Goal: Task Accomplishment & Management: Complete application form

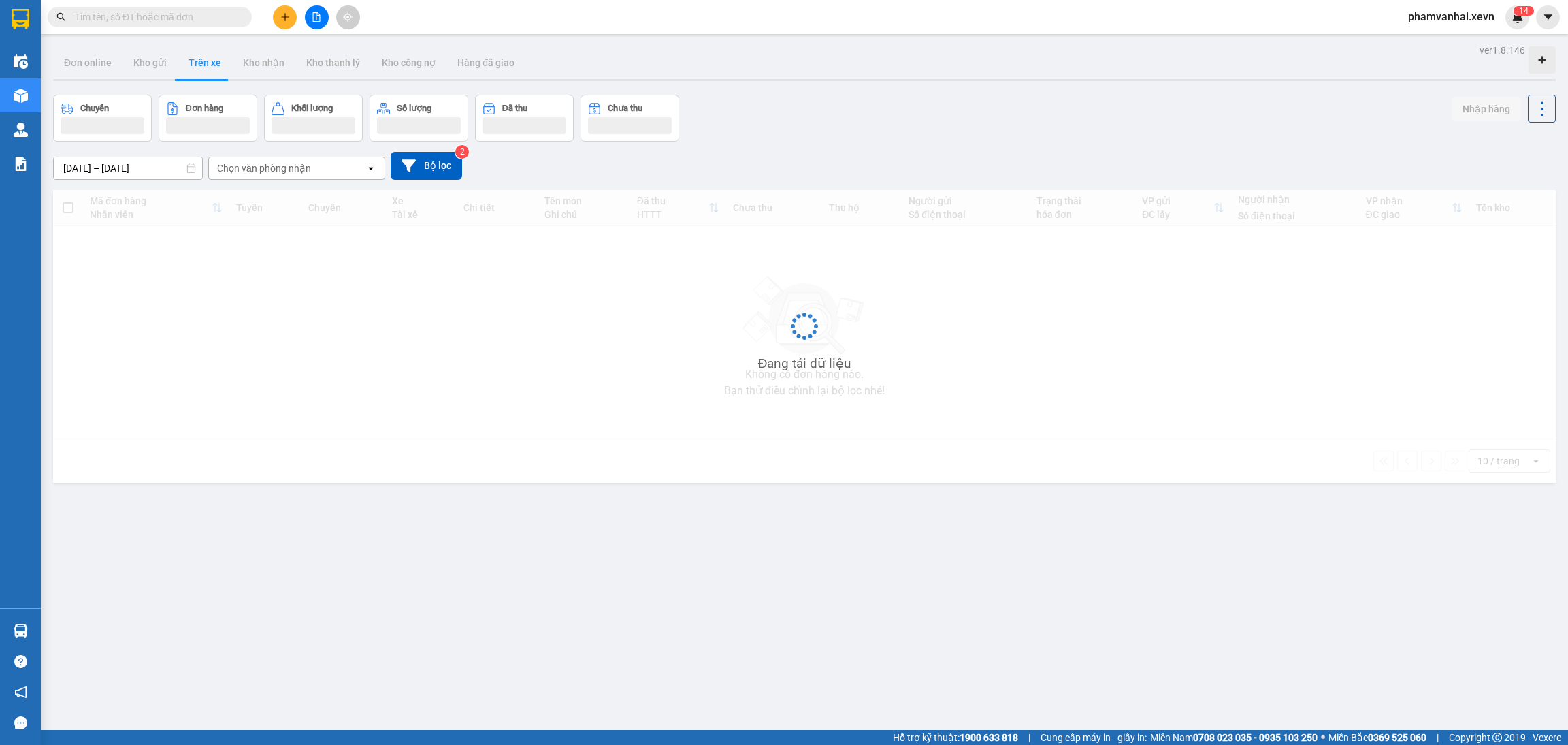
click at [1518, 13] on sup "1 4" at bounding box center [1524, 11] width 20 height 9
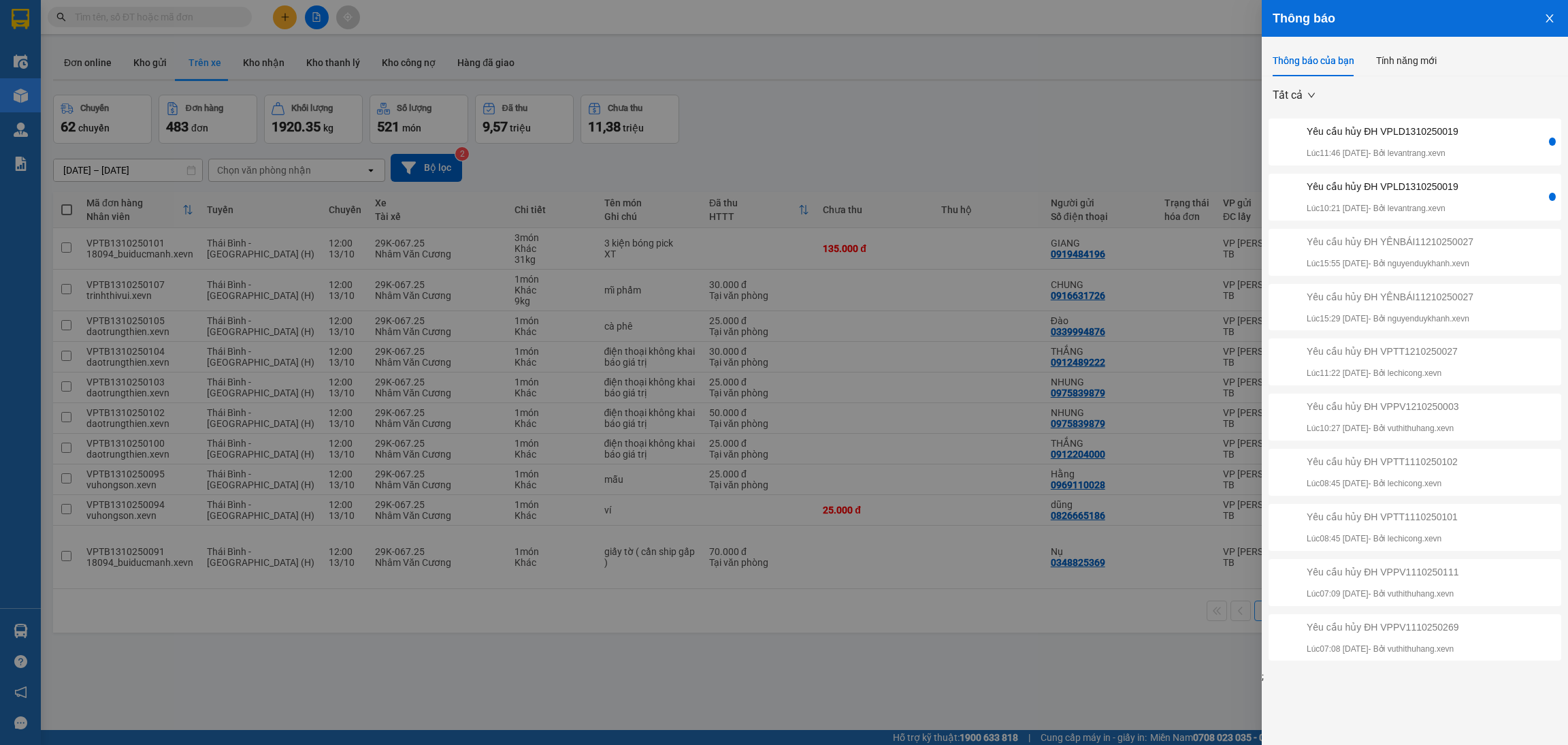
click at [1403, 189] on div "Yêu cầu hủy ĐH VPLD1310250019" at bounding box center [1383, 186] width 152 height 15
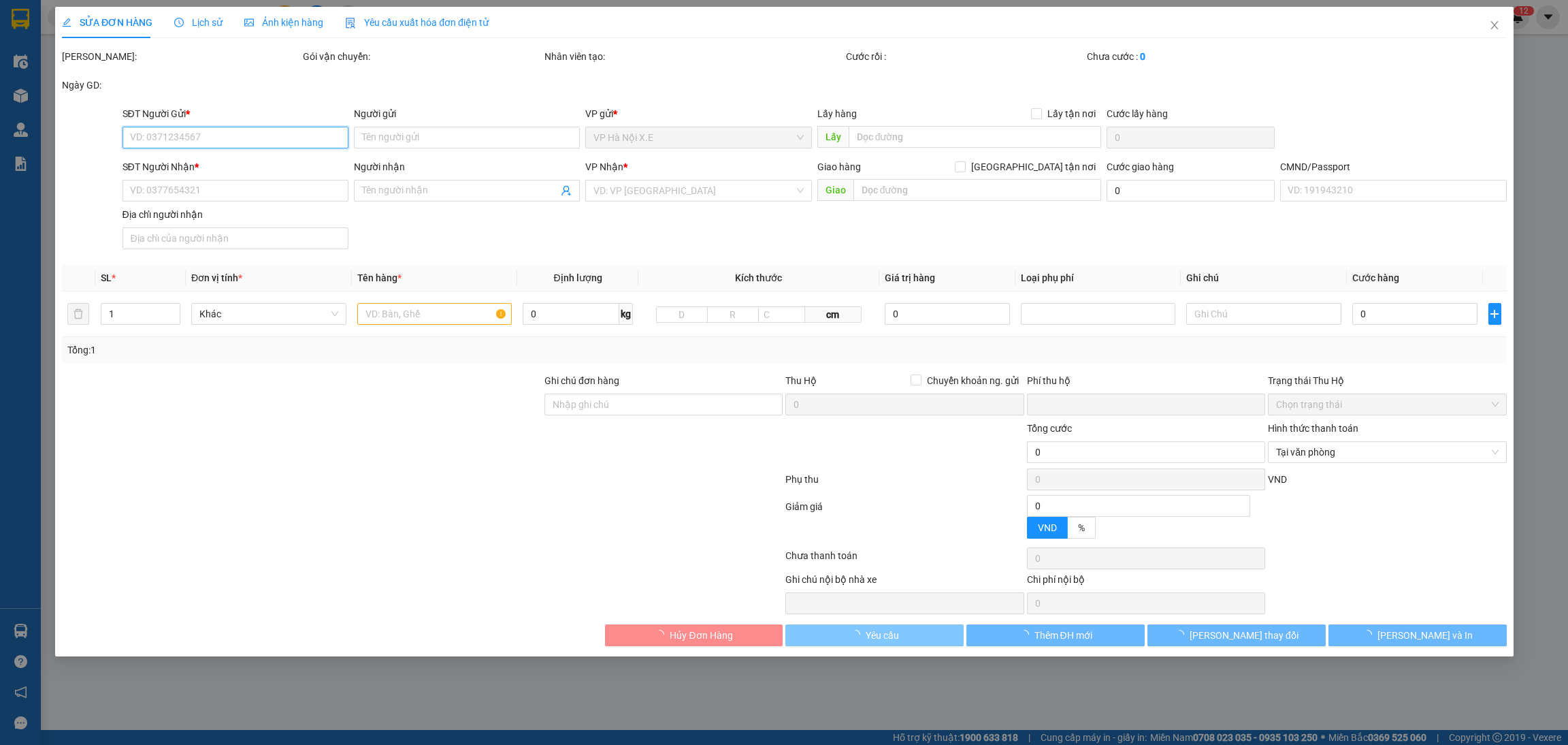
type input "0901283366"
type input "TRUNG TÂM [PERSON_NAME]"
type input "0943040203"
type input "PHÒNG KHÁM XUÂN PHÚC"
type input "037099002274 [PERSON_NAME]"
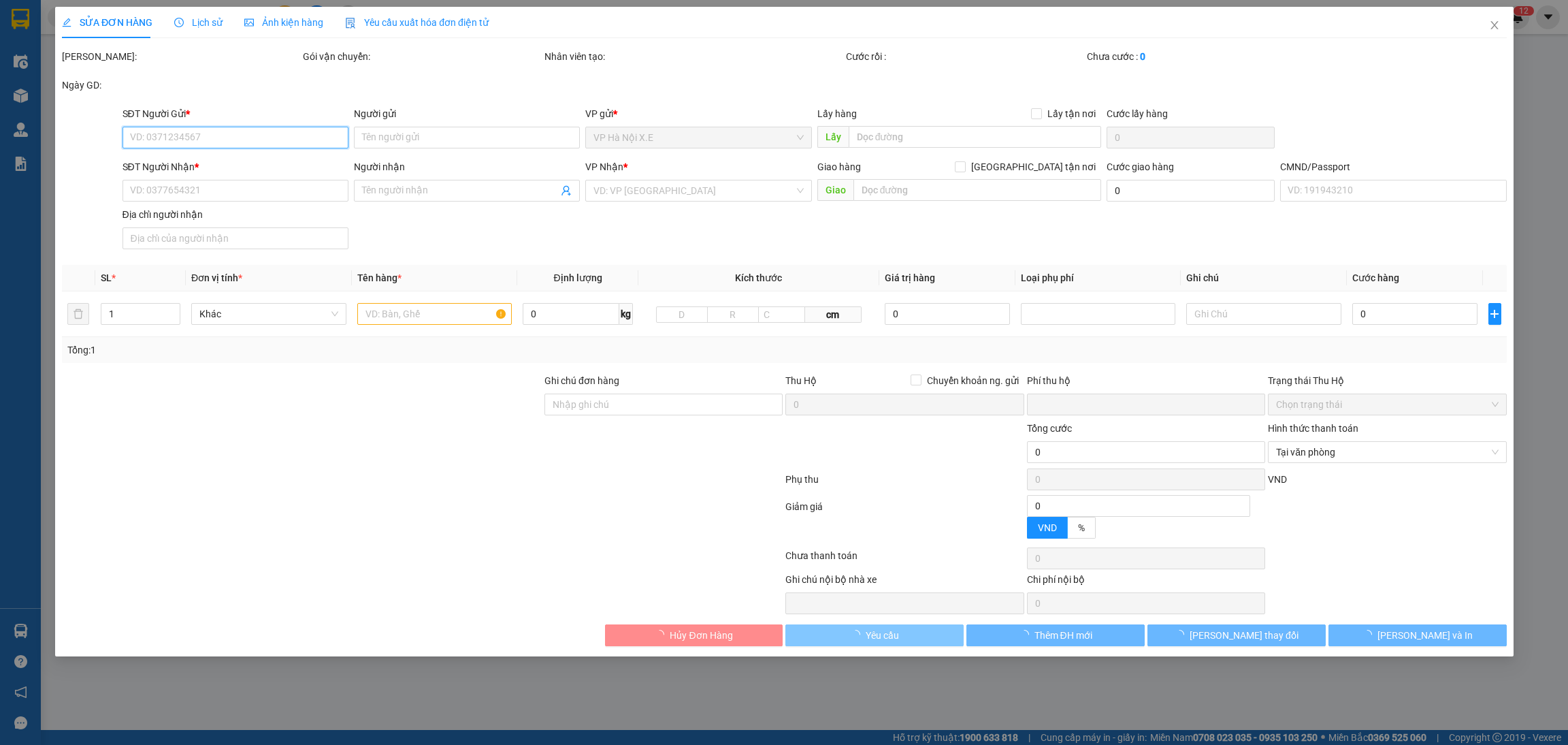
type input "0"
type input "200.000"
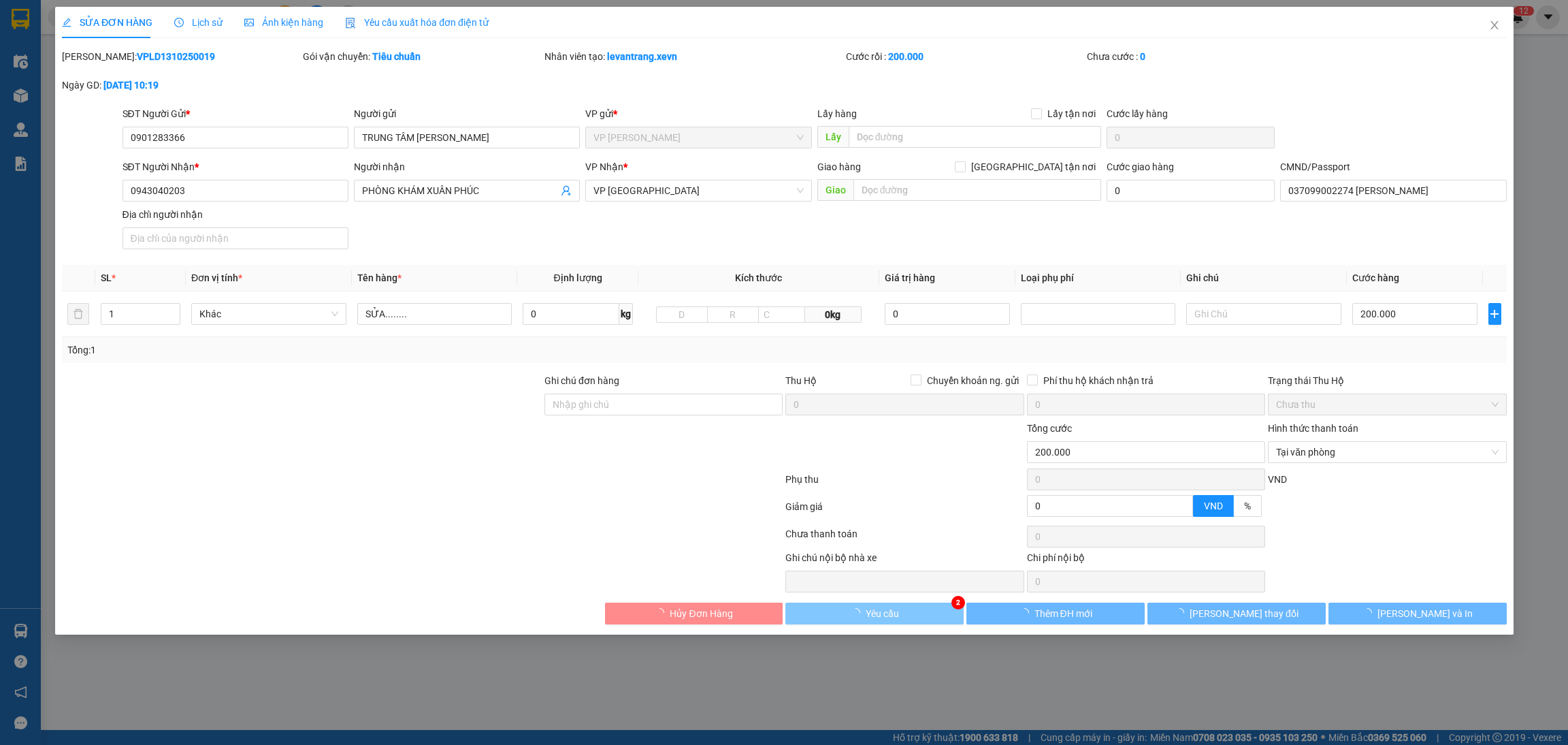
click at [897, 612] on span "Yêu cầu" at bounding box center [882, 613] width 33 height 15
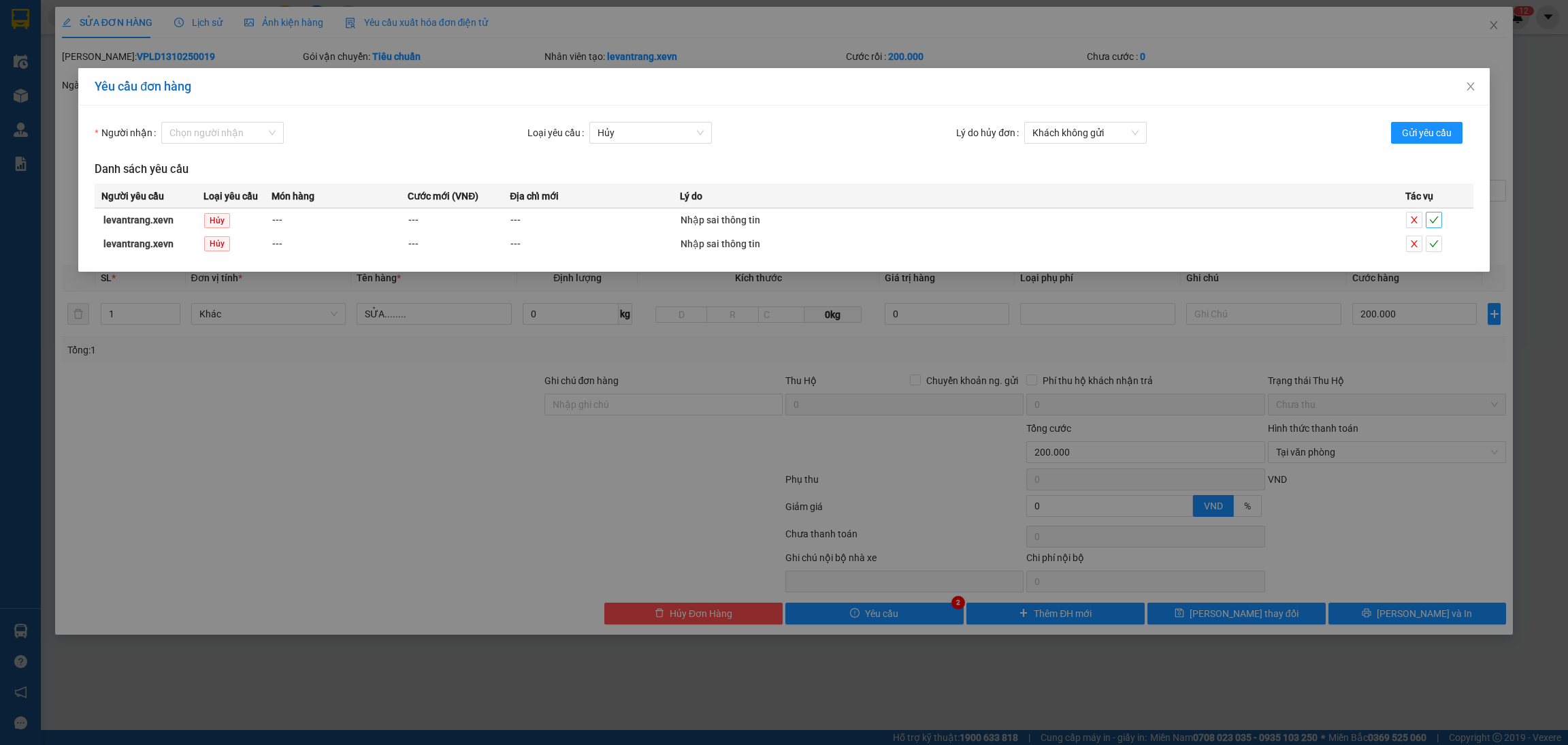
click at [1430, 216] on icon "check" at bounding box center [1434, 220] width 9 height 9
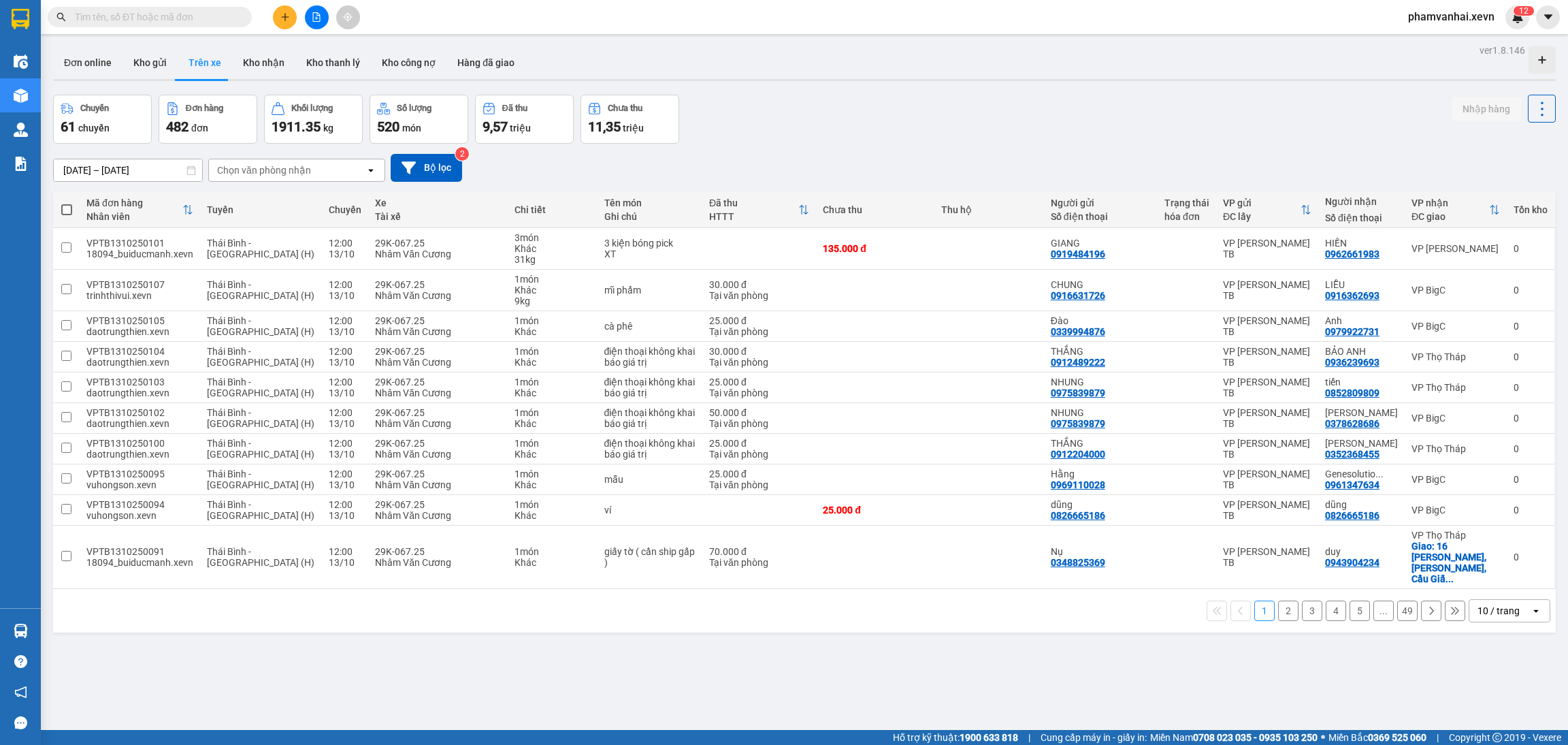
click at [1537, 10] on span at bounding box center [1549, 18] width 24 height 24
click at [1514, 24] on div "1 2" at bounding box center [1518, 18] width 24 height 24
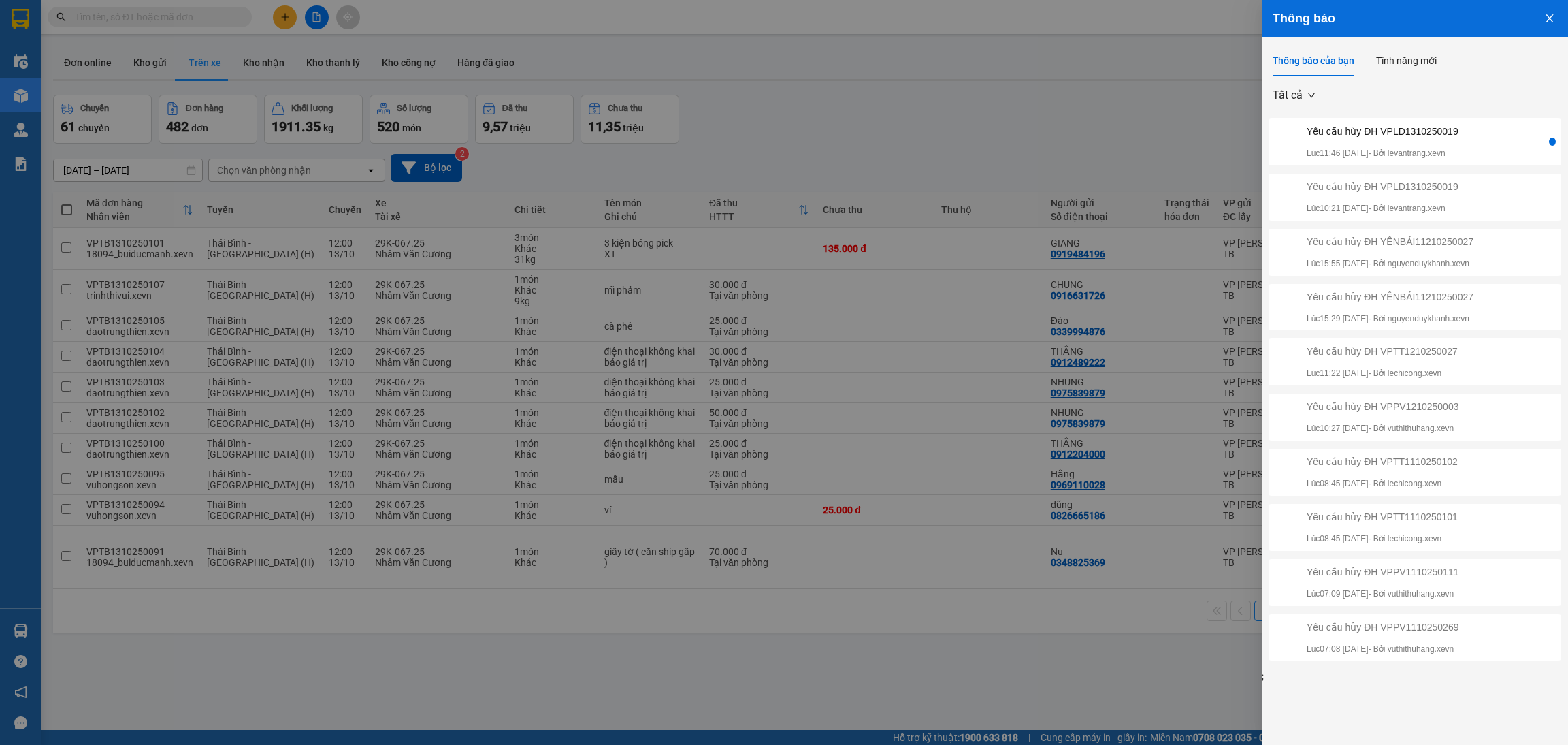
click at [1470, 128] on div "Yêu cầu hủy ĐH VPLD1310250019 Lúc 11:46 [DATE] - Bởi levantrang.xevn" at bounding box center [1409, 142] width 275 height 36
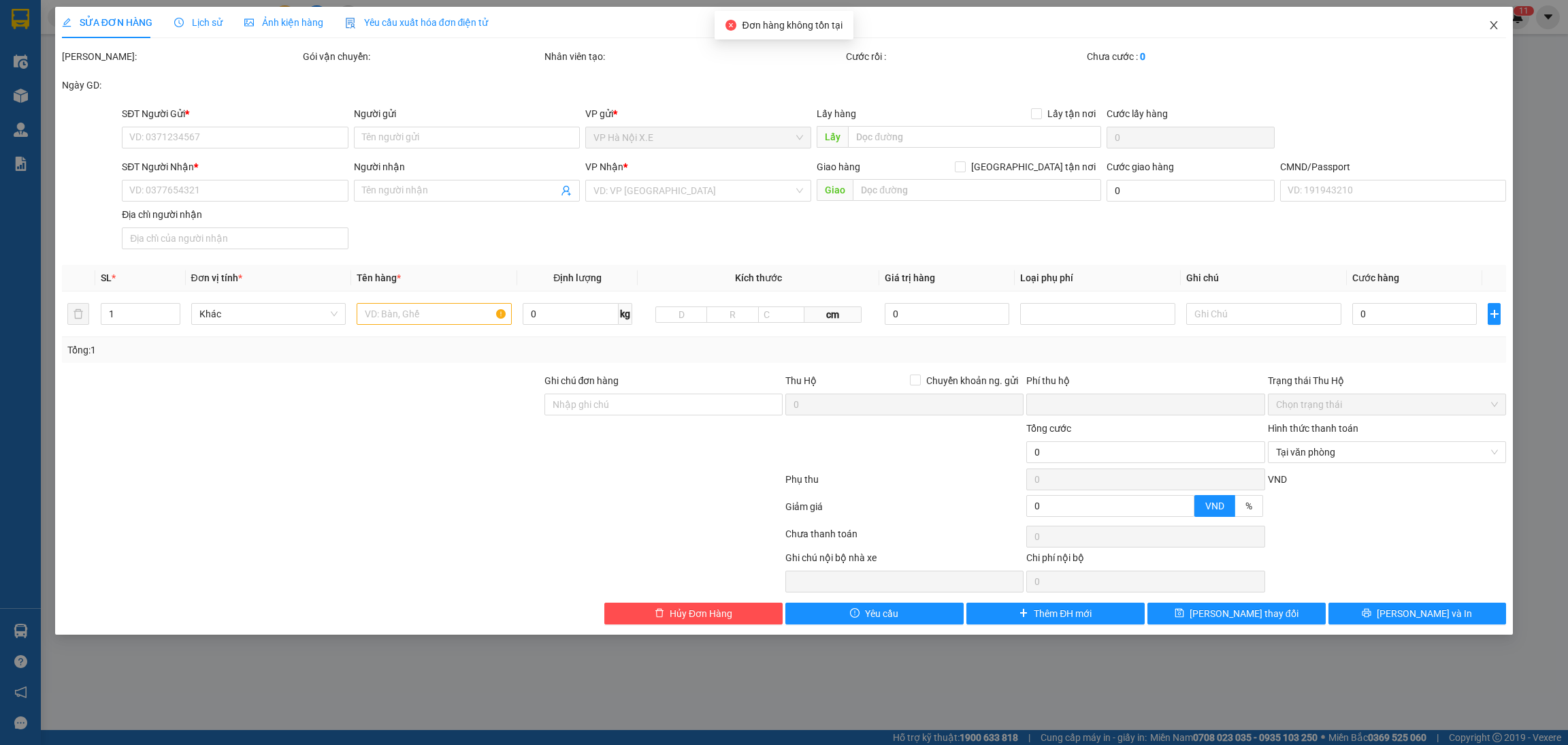
click at [1492, 22] on icon "close" at bounding box center [1495, 25] width 7 height 8
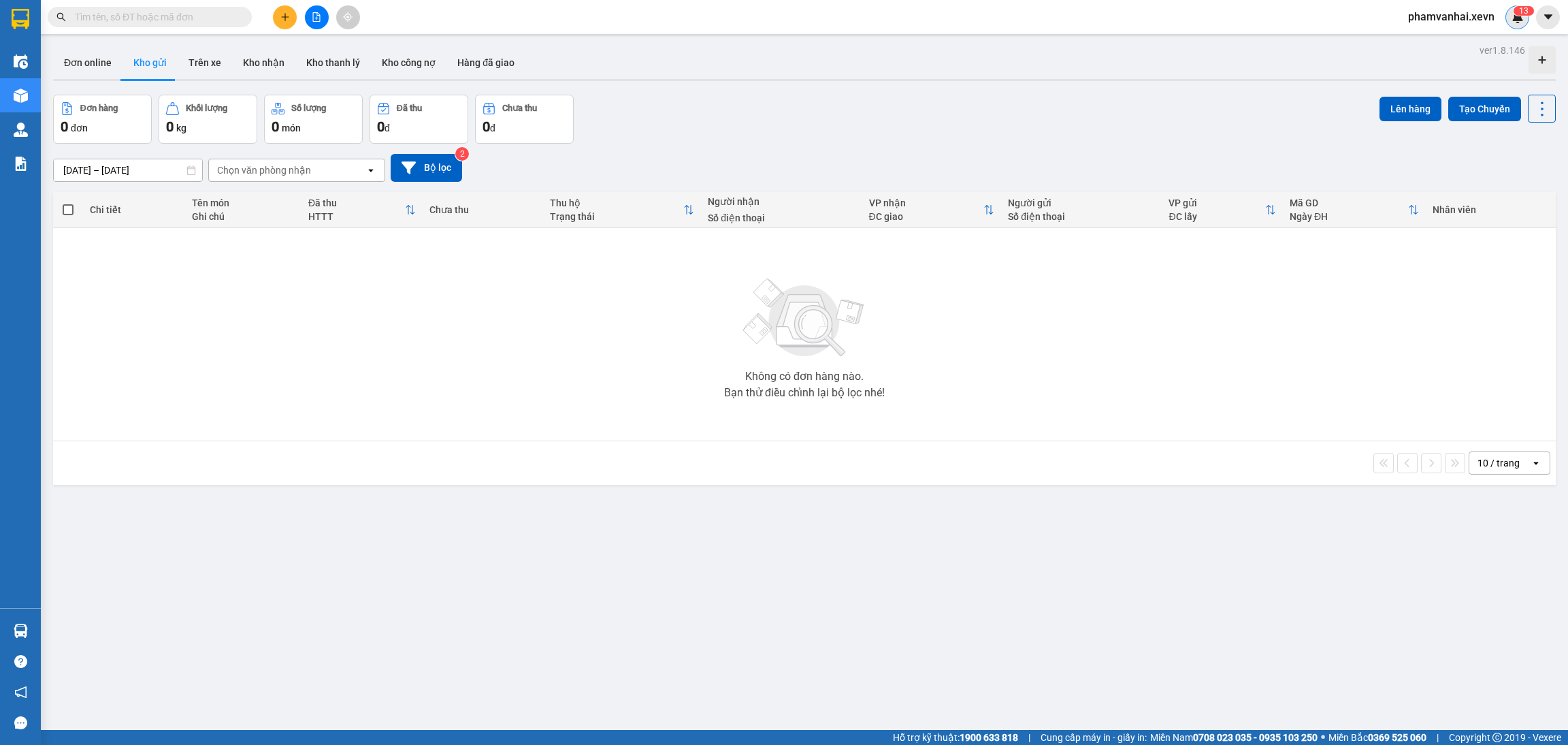
click at [1513, 17] on img at bounding box center [1517, 17] width 12 height 12
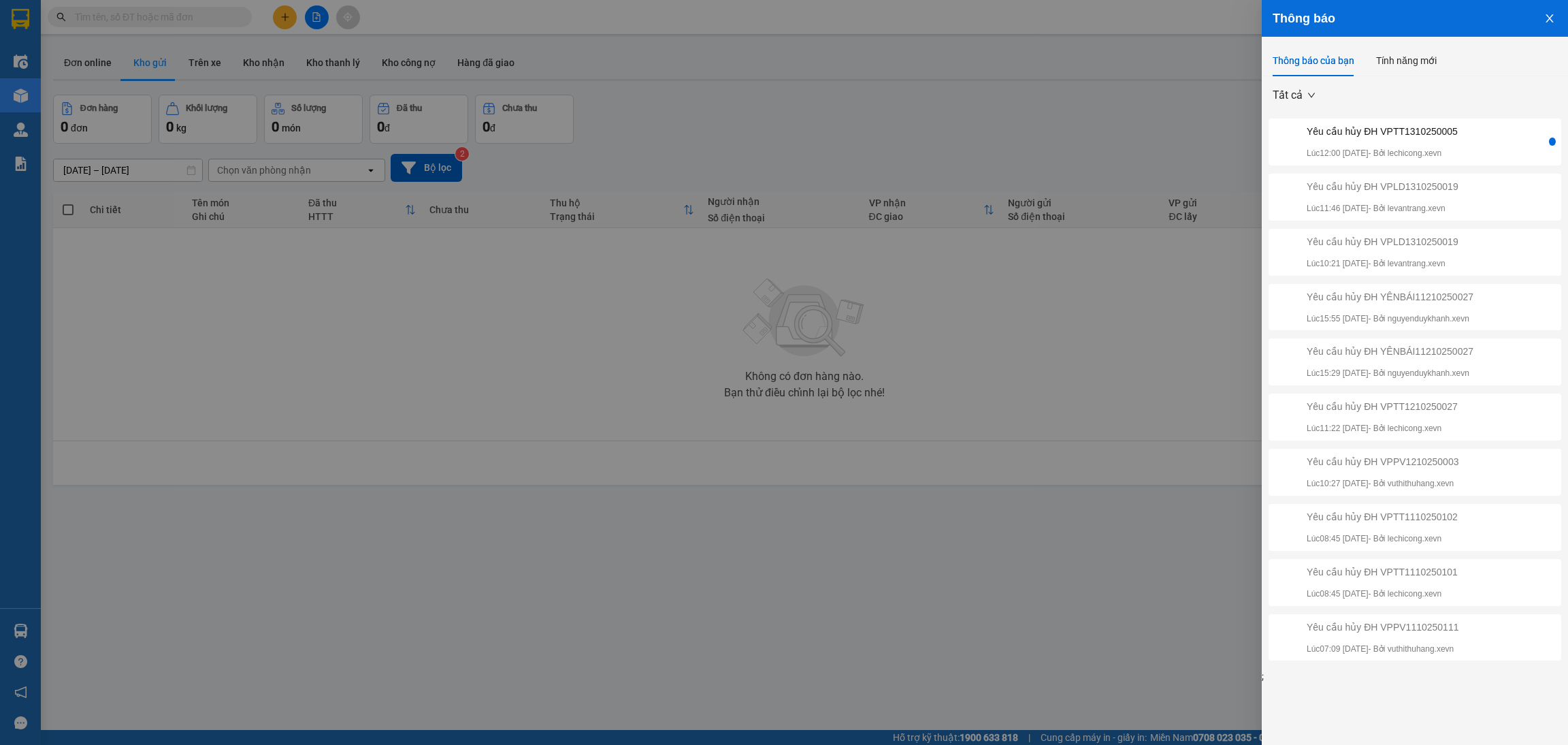
click at [1395, 145] on div "Yêu cầu hủy ĐH VPTT1310250005 Lúc 12:00 [DATE] - Bởi lechicong.xevn" at bounding box center [1382, 142] width 151 height 36
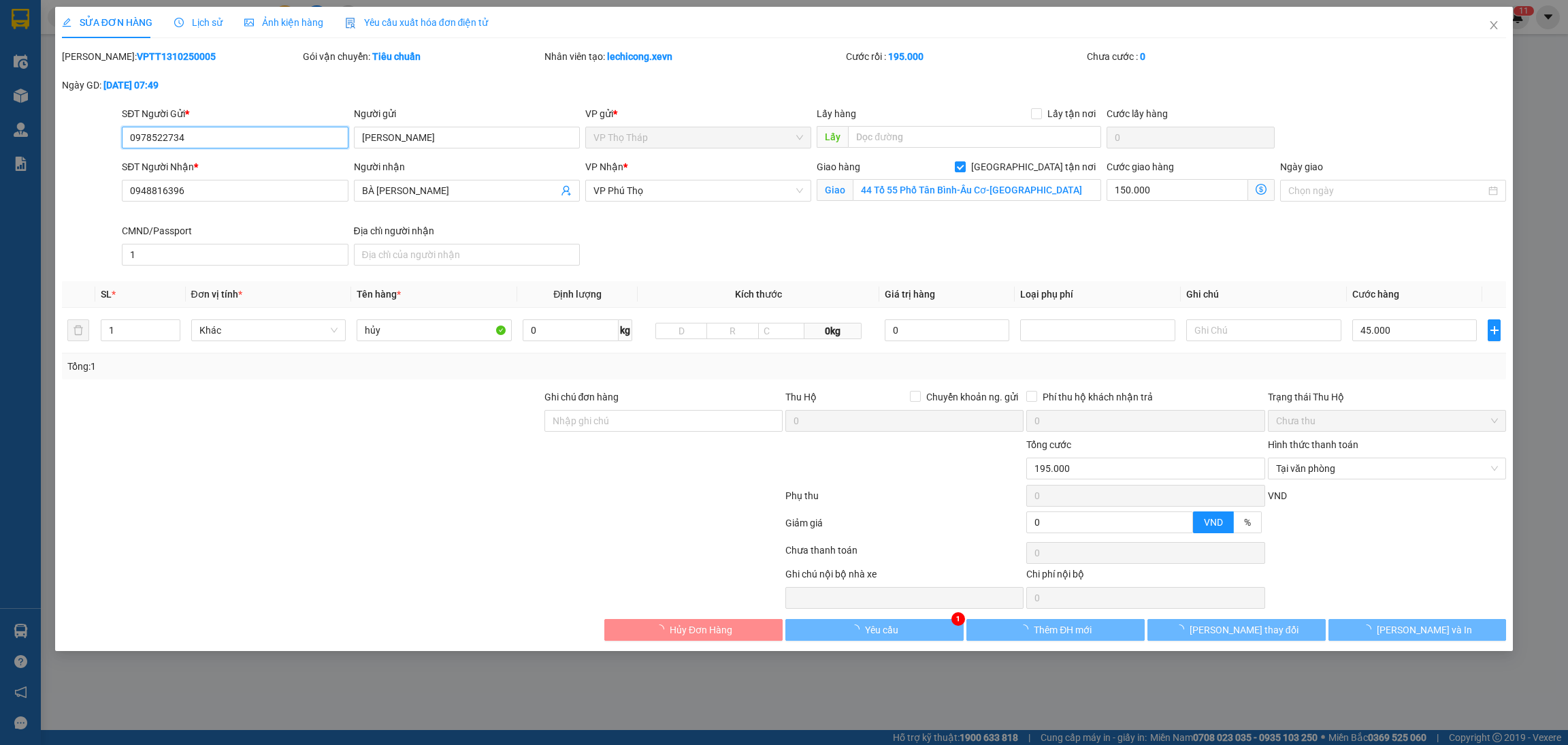
type input "0978522734"
type input "TỐNG THỊ GIANG"
type input "0948816396"
type input "BÀ HƯƠNG"
checkbox input "true"
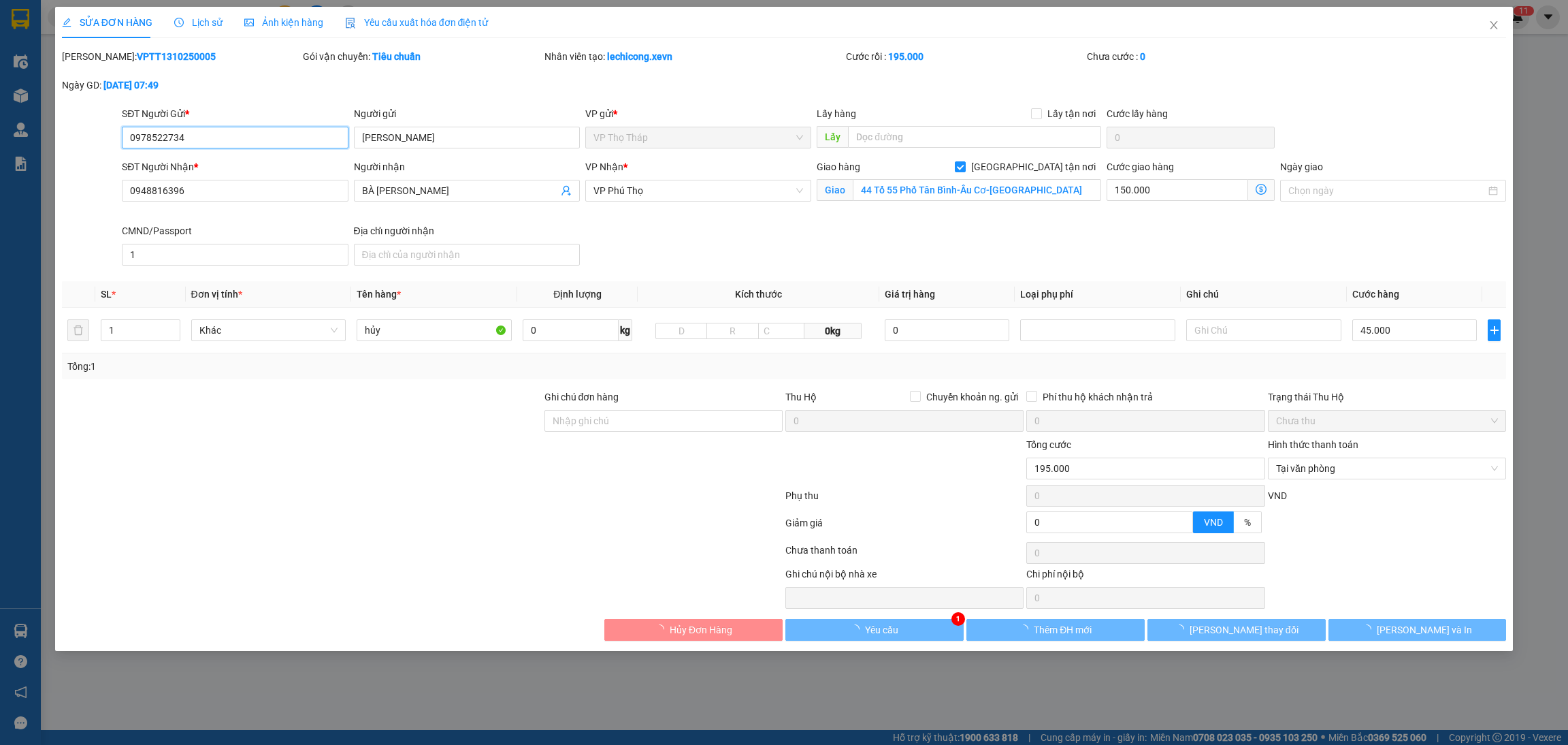
type input "44 Tổ 55 Phố Tân Bình-Âu Cơ-Phú Thọ"
type input "1"
type input "0"
type input "195.000"
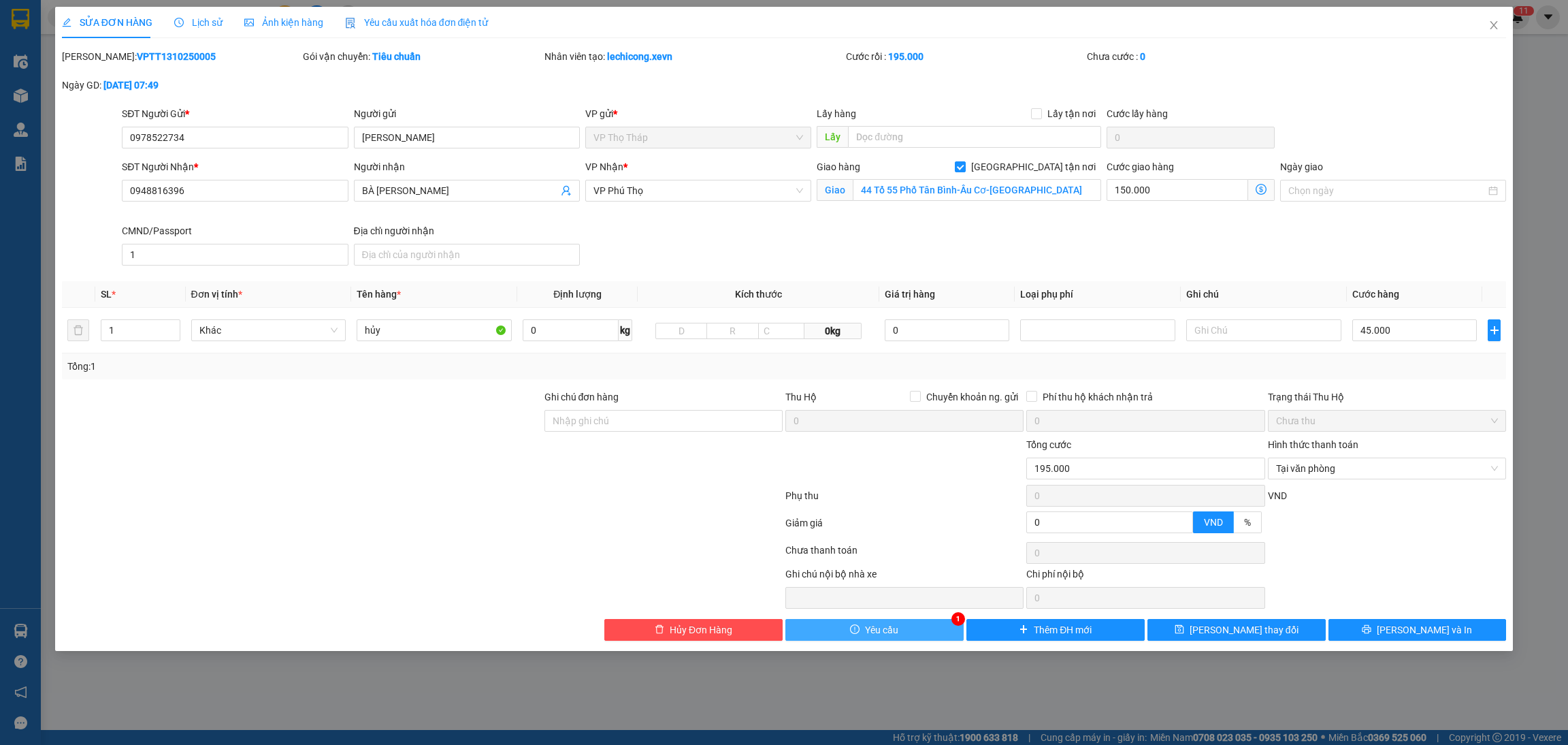
click at [890, 623] on span "Yêu cầu" at bounding box center [882, 630] width 33 height 15
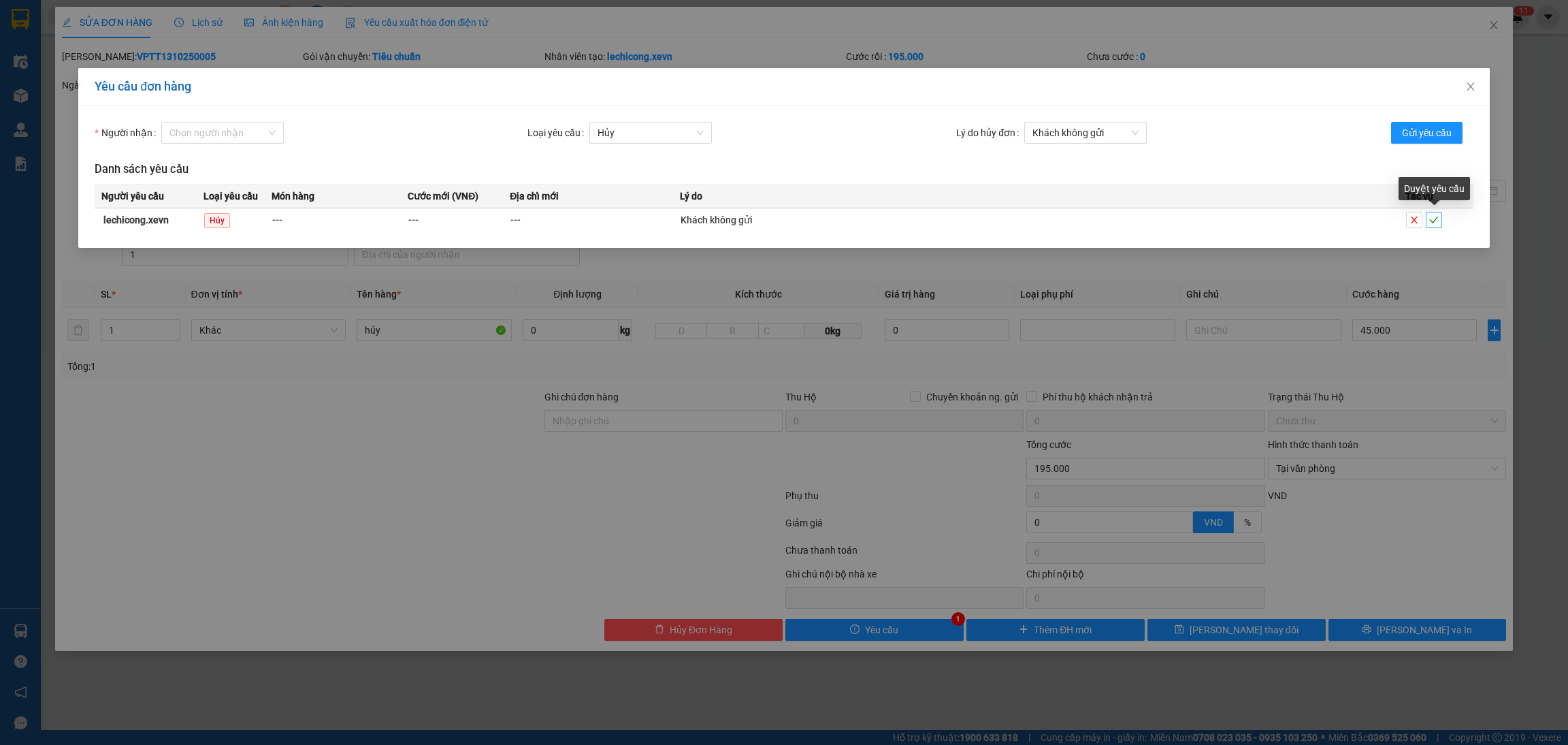
click at [1433, 217] on icon "check" at bounding box center [1434, 220] width 9 height 9
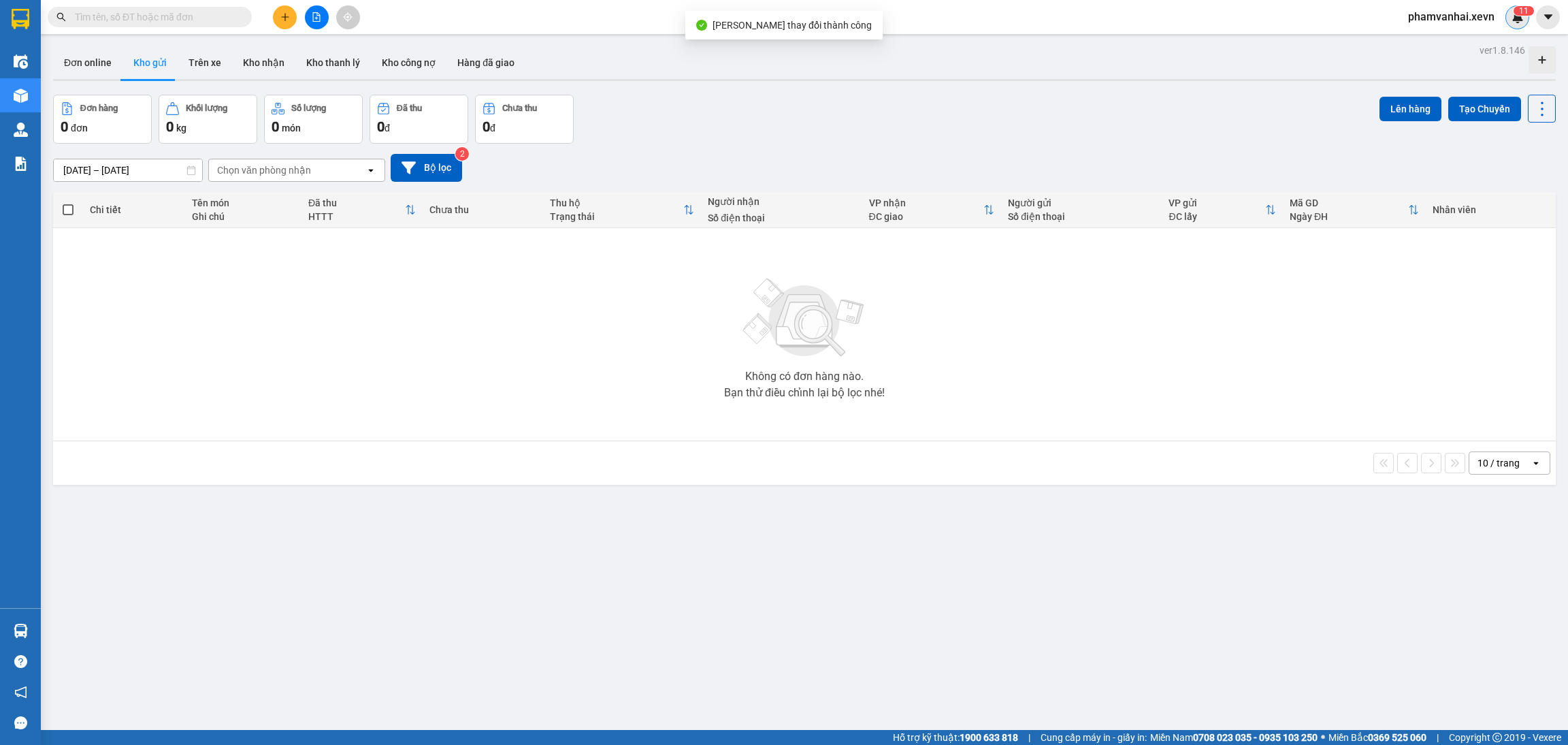
click at [1529, 16] on div "1 1" at bounding box center [1518, 18] width 24 height 24
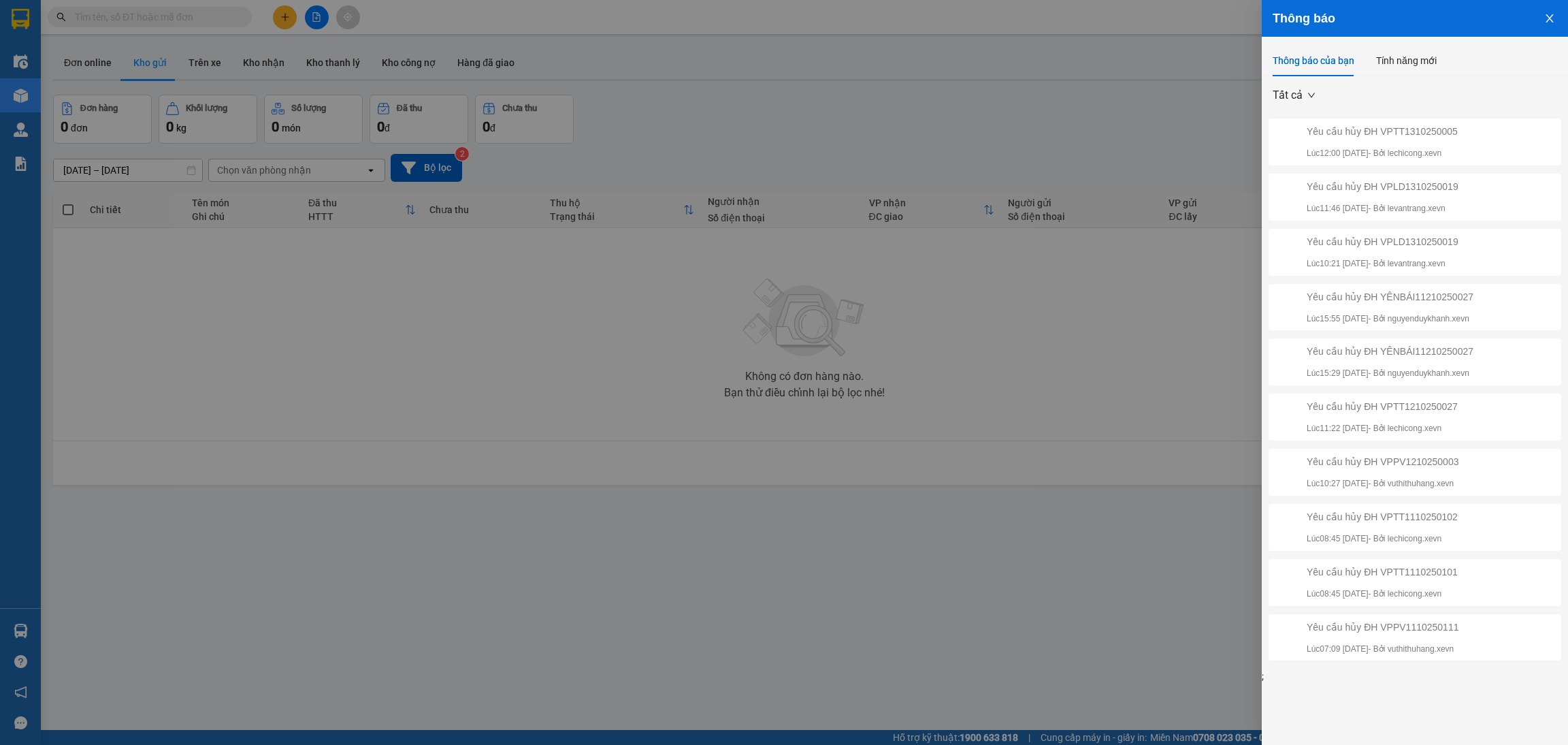
click at [1546, 17] on icon "close" at bounding box center [1550, 19] width 11 height 11
